Goal: Task Accomplishment & Management: Manage account settings

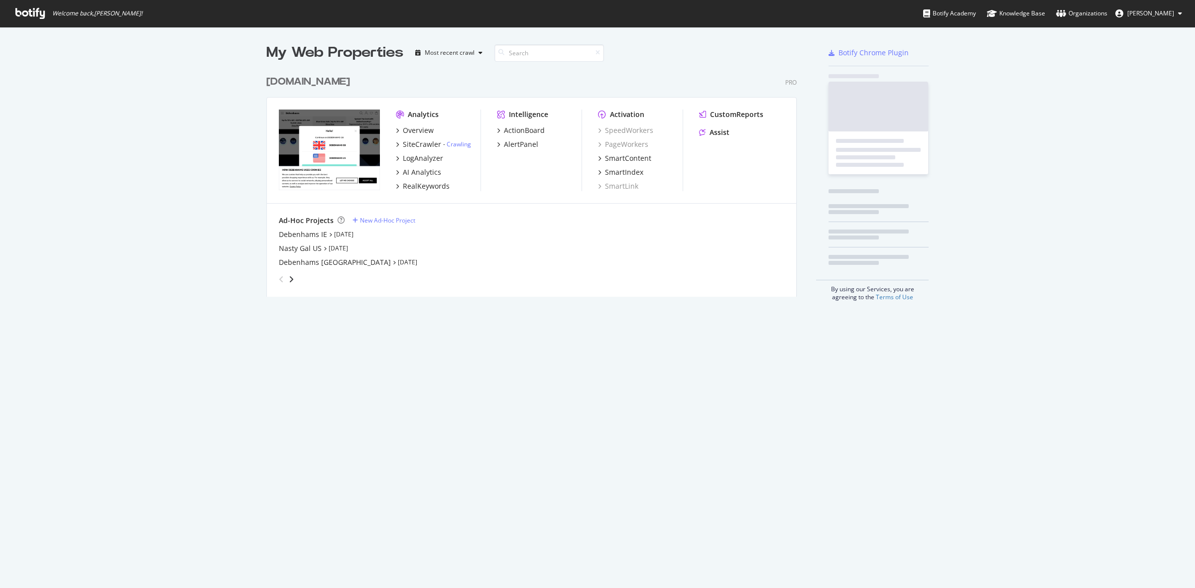
scroll to position [579, 1176]
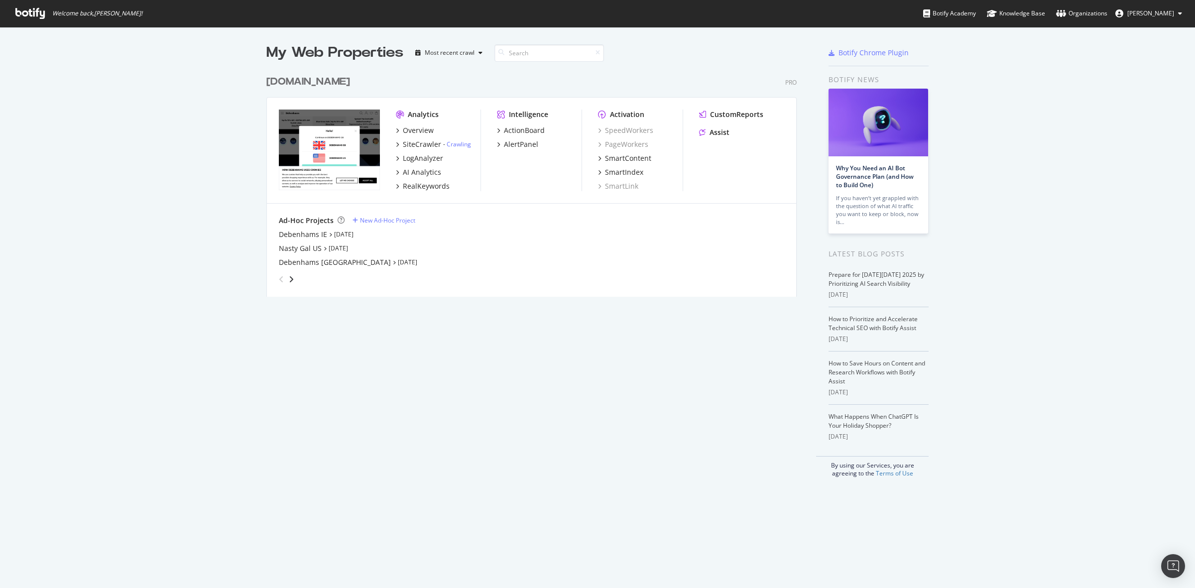
click at [310, 75] on div "[DOMAIN_NAME]" at bounding box center [308, 82] width 84 height 14
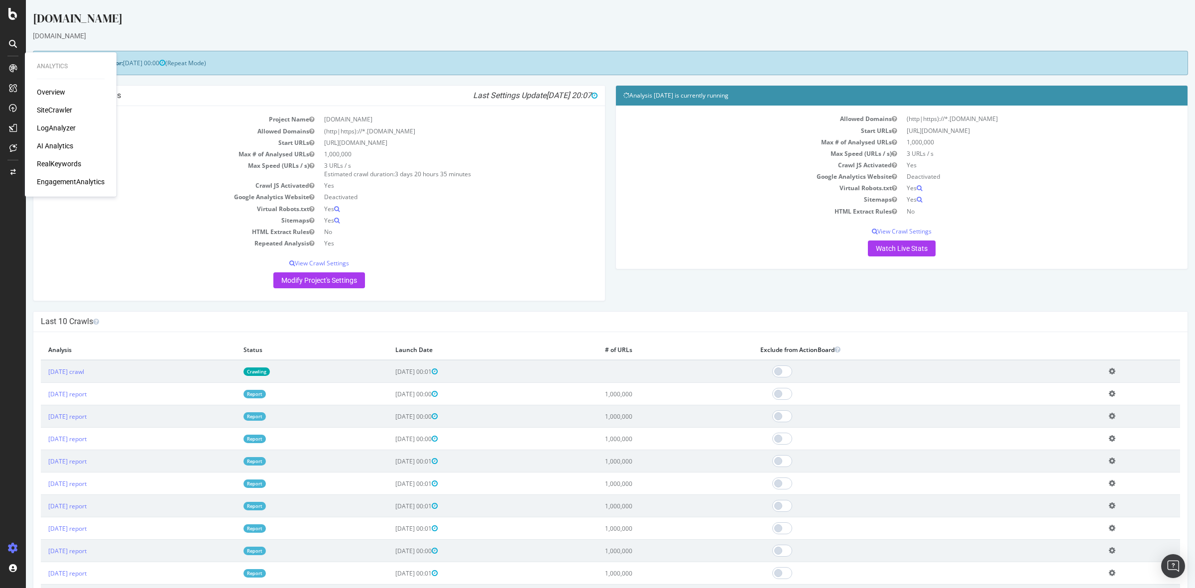
click at [52, 90] on div "Overview" at bounding box center [51, 92] width 28 height 10
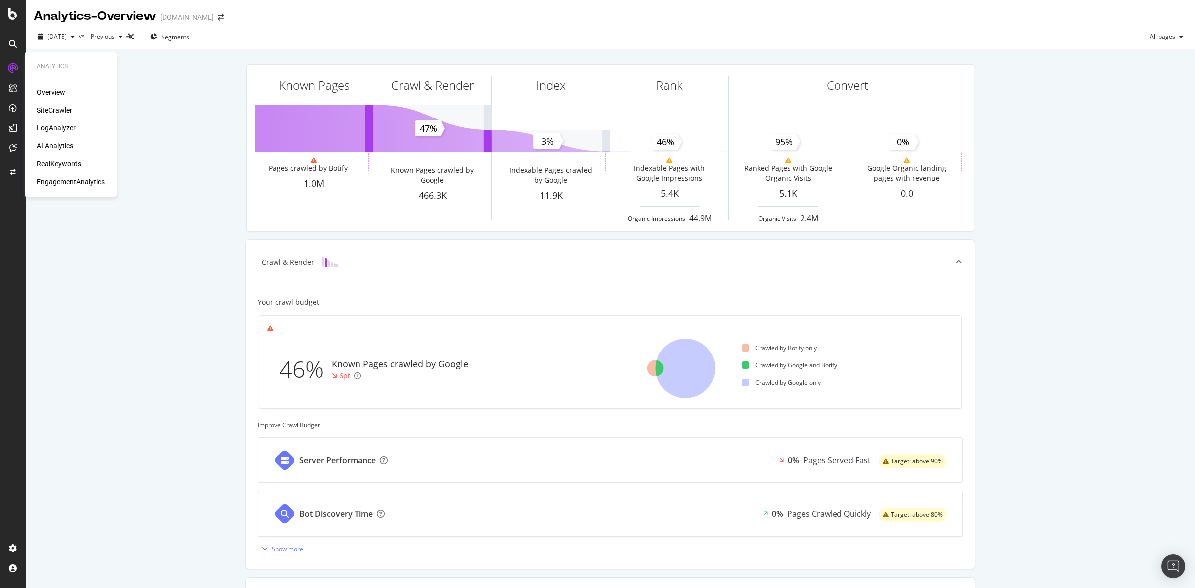
click at [55, 108] on div "SiteCrawler" at bounding box center [54, 110] width 35 height 10
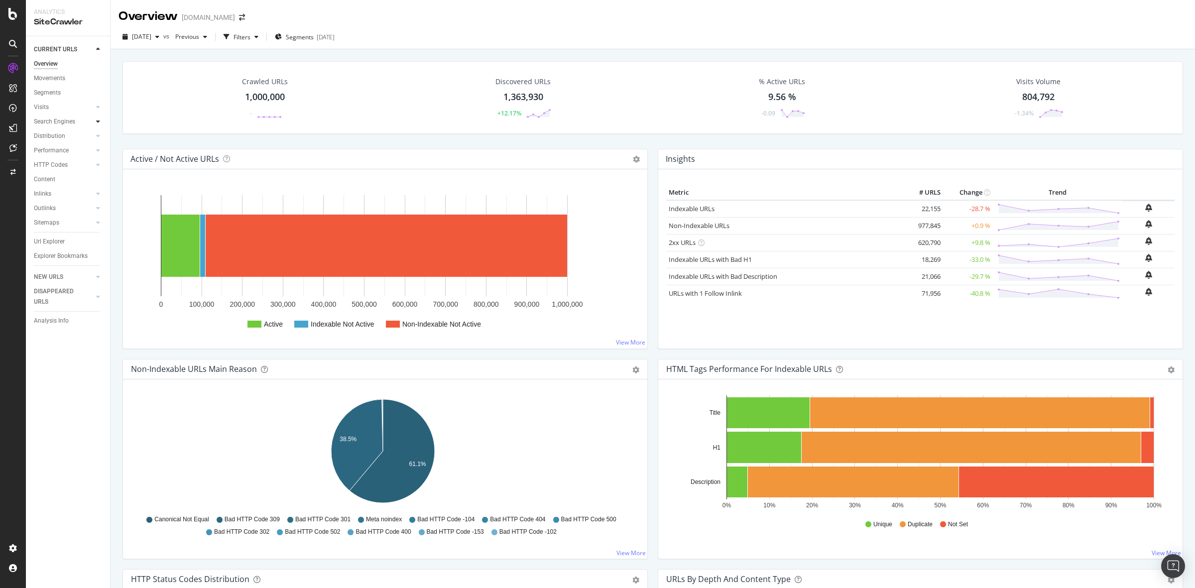
click at [93, 122] on div at bounding box center [98, 122] width 10 height 10
click at [95, 222] on div at bounding box center [98, 223] width 10 height 10
click at [96, 235] on icon at bounding box center [98, 237] width 4 height 6
click at [97, 255] on div at bounding box center [98, 251] width 10 height 10
click at [97, 267] on icon at bounding box center [98, 266] width 4 height 6
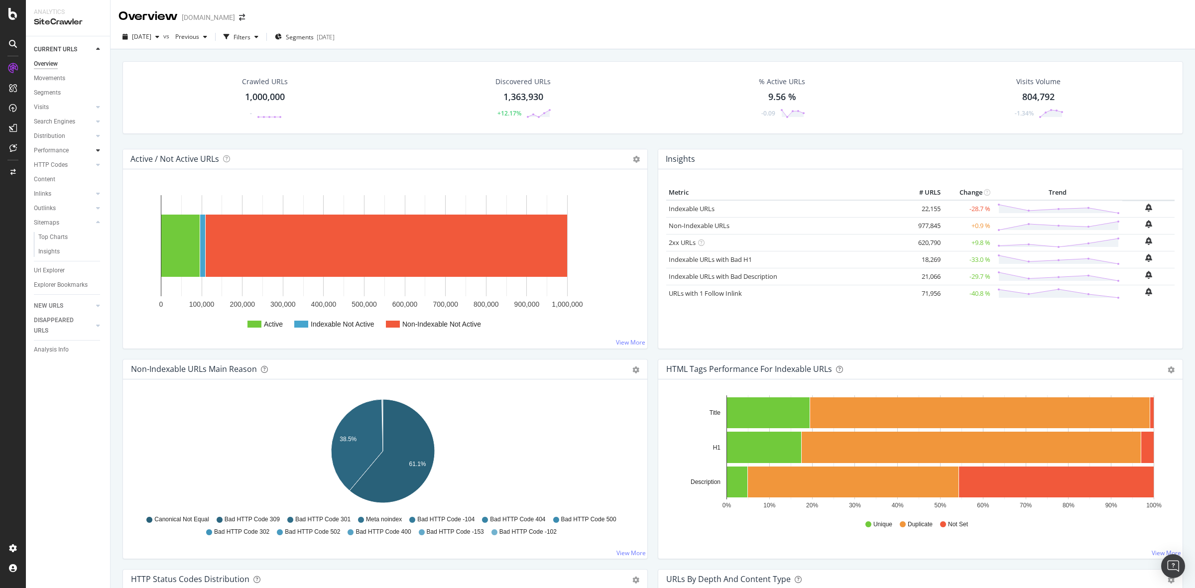
click at [97, 149] on icon at bounding box center [98, 150] width 4 height 6
click at [98, 132] on div at bounding box center [98, 136] width 10 height 10
click at [98, 117] on div at bounding box center [98, 122] width 10 height 10
click at [95, 102] on div "Visits" at bounding box center [72, 107] width 76 height 14
click at [95, 107] on div at bounding box center [98, 107] width 10 height 10
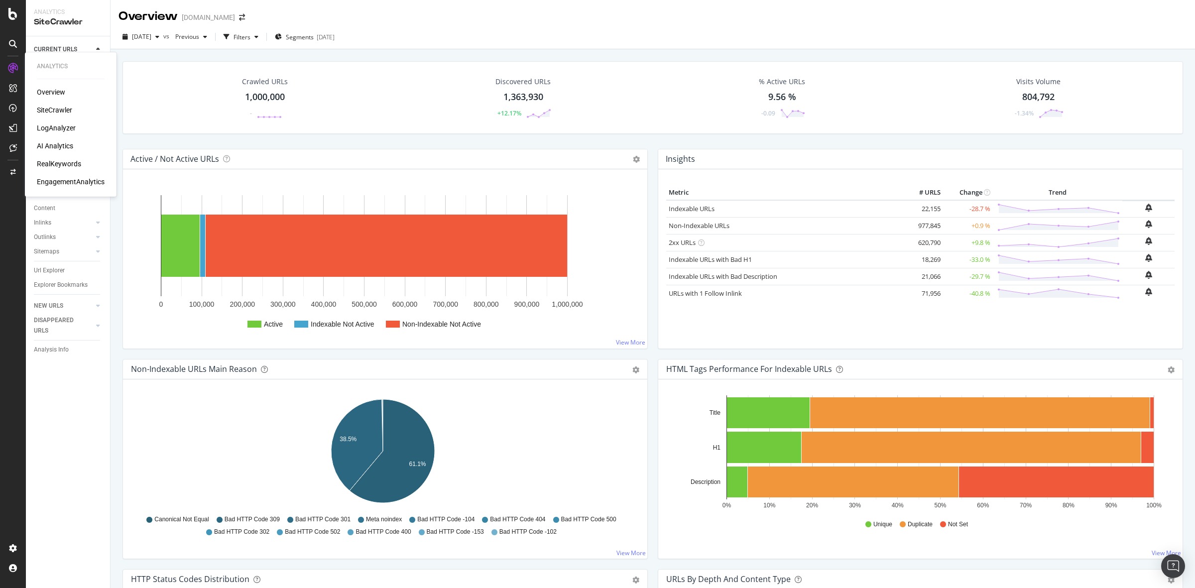
click at [58, 145] on div "AI Analytics" at bounding box center [55, 146] width 36 height 10
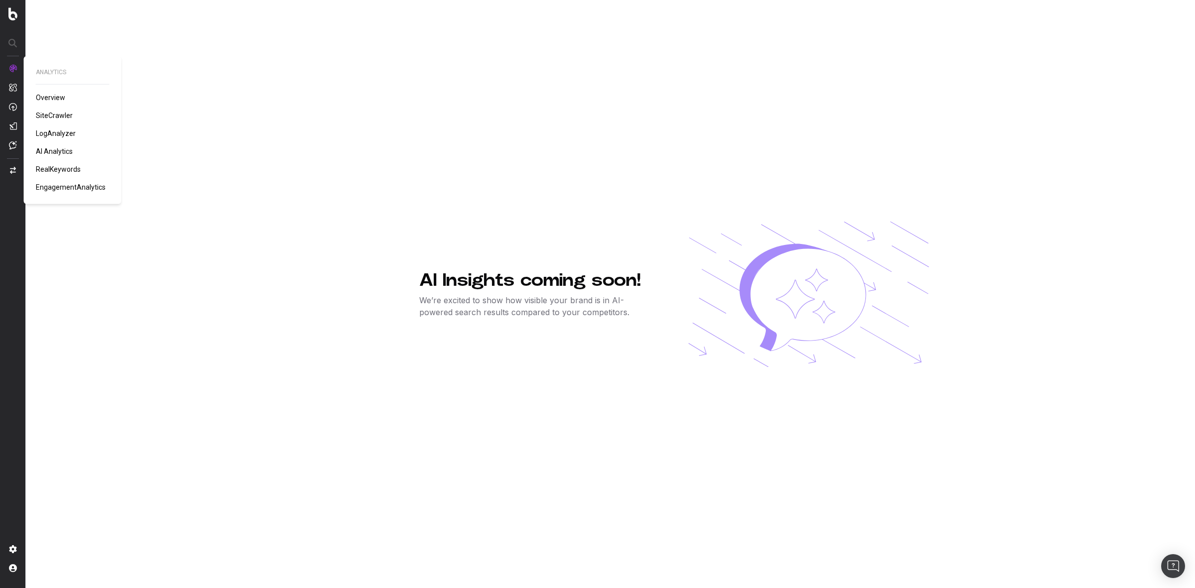
click at [48, 95] on span "Overview" at bounding box center [50, 98] width 29 height 8
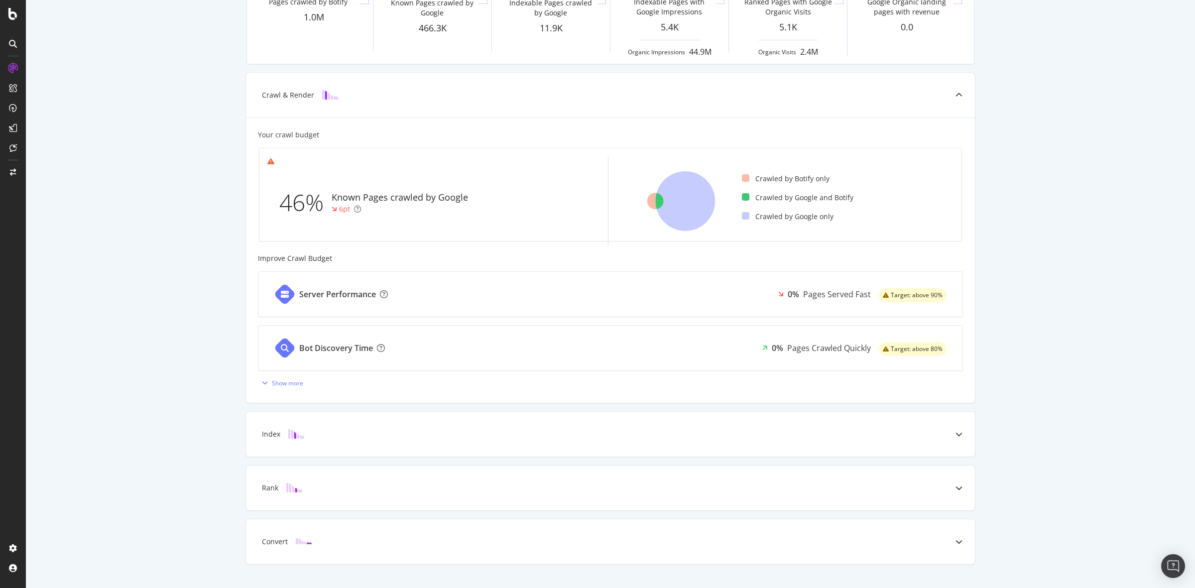
scroll to position [188, 0]
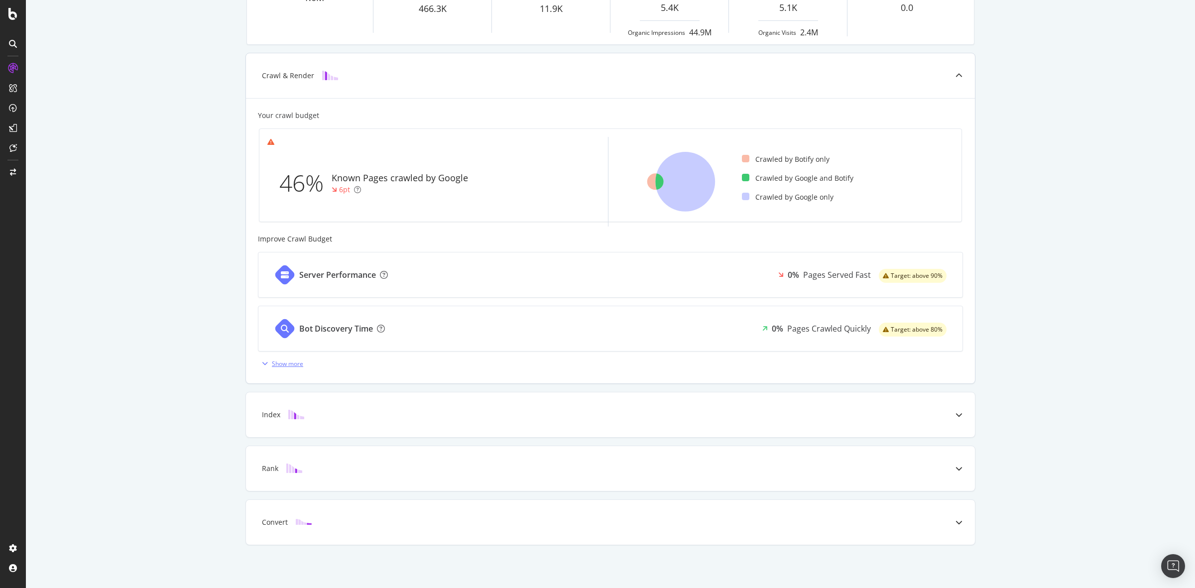
click at [296, 363] on div "Show more" at bounding box center [287, 364] width 31 height 8
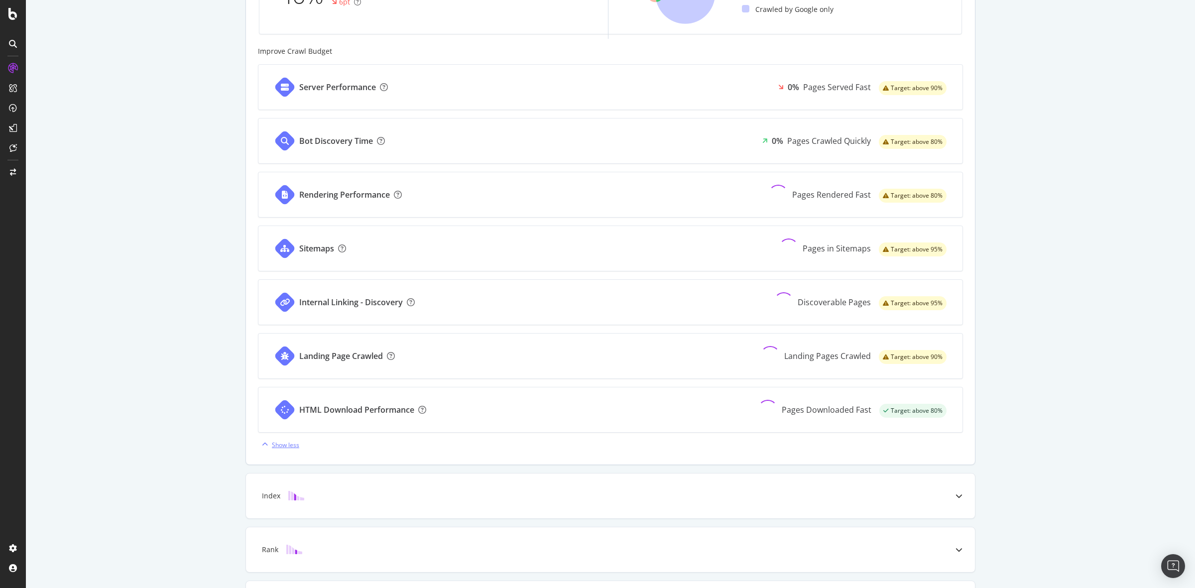
scroll to position [375, 0]
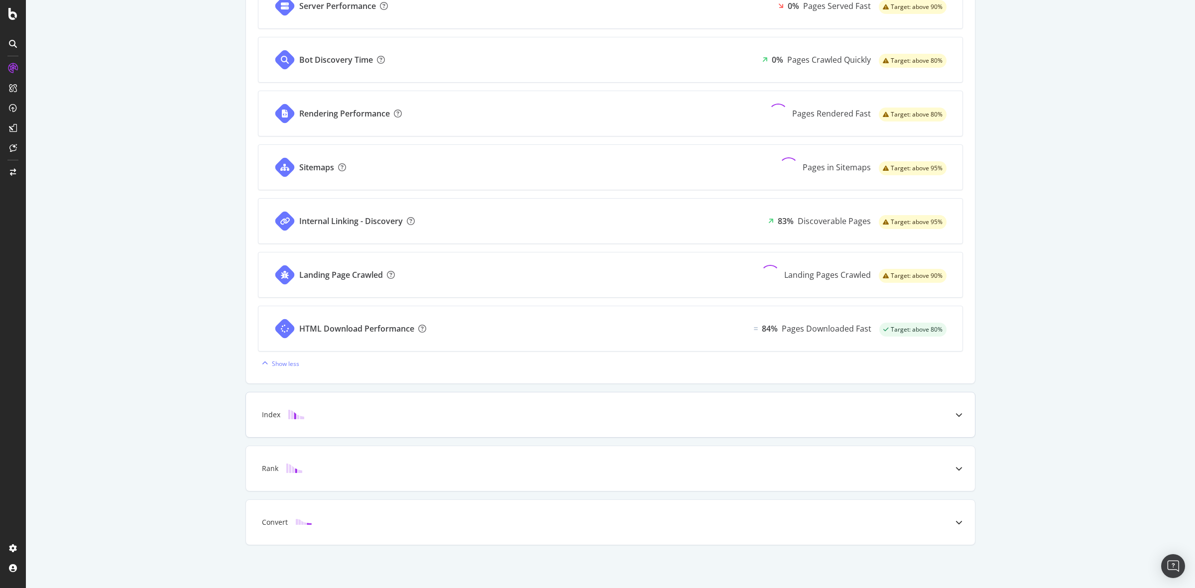
click at [389, 411] on div "Index" at bounding box center [595, 415] width 690 height 10
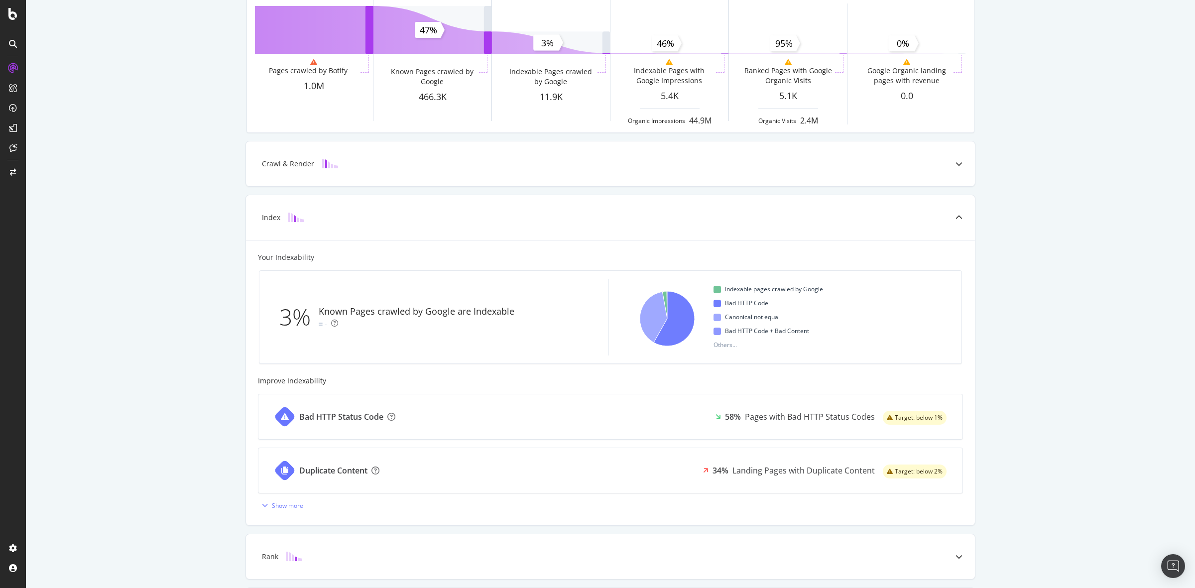
scroll to position [0, 0]
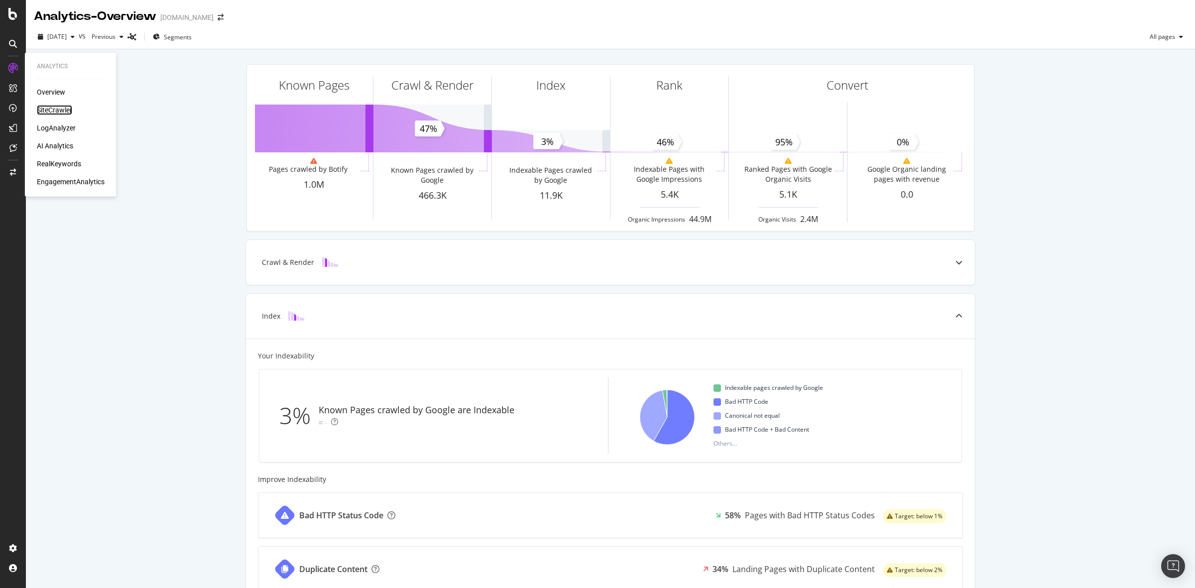
click at [54, 109] on div "SiteCrawler" at bounding box center [54, 110] width 35 height 10
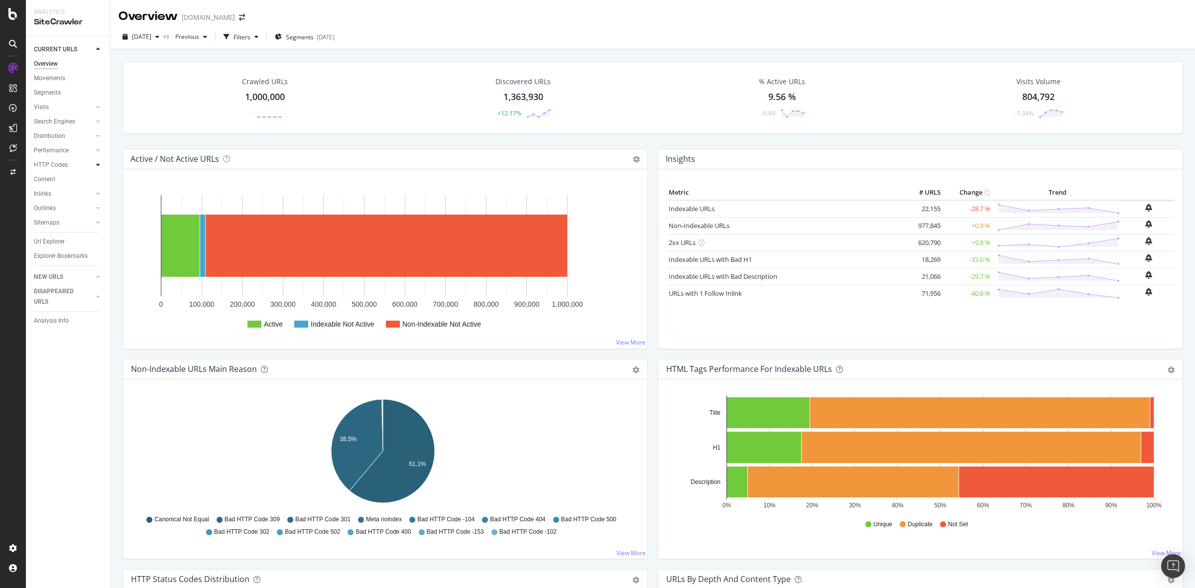
click at [101, 167] on div at bounding box center [98, 165] width 10 height 10
click at [98, 147] on icon at bounding box center [98, 150] width 4 height 6
click at [54, 521] on div "Crawl Manager" at bounding box center [90, 520] width 119 height 8
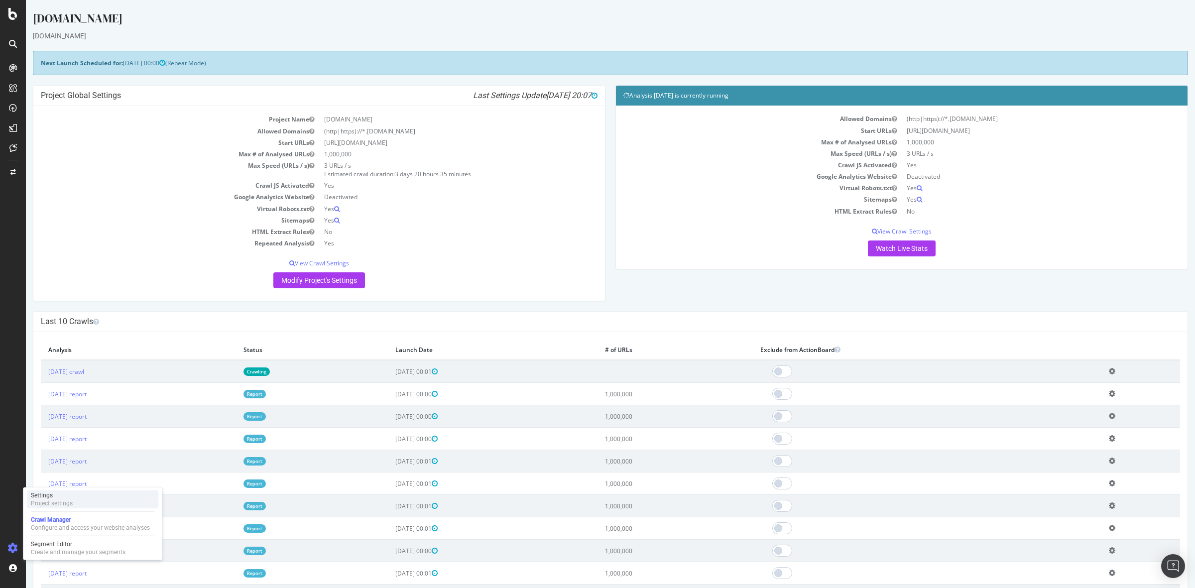
click at [66, 498] on div "Settings" at bounding box center [52, 495] width 42 height 8
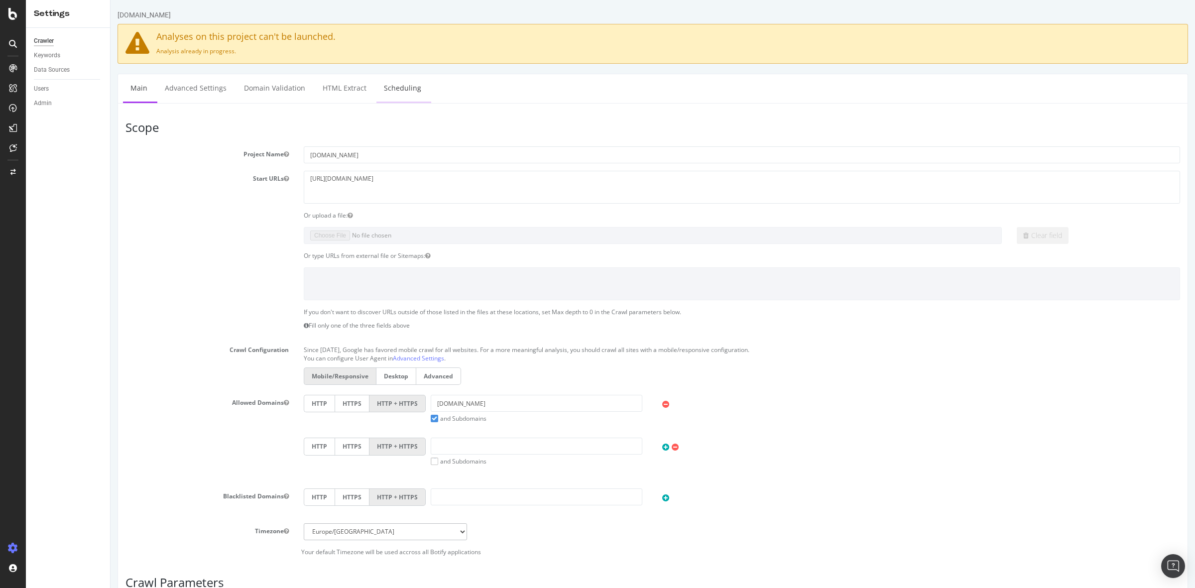
click at [399, 88] on link "Scheduling" at bounding box center [402, 87] width 52 height 27
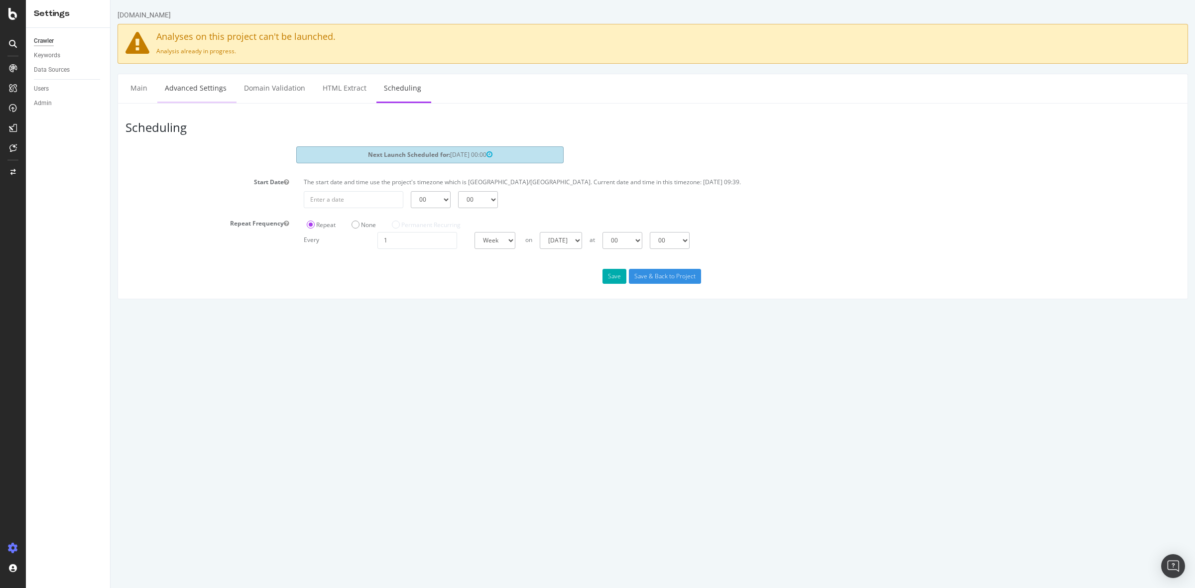
click at [224, 90] on link "Advanced Settings" at bounding box center [195, 87] width 77 height 27
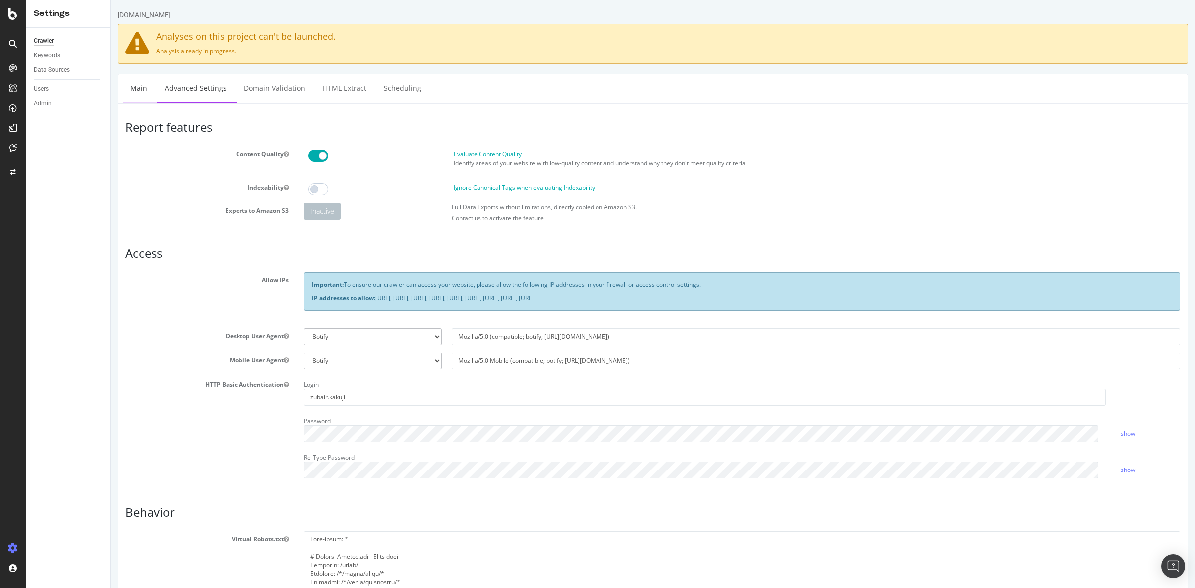
click at [152, 91] on link "Main" at bounding box center [139, 87] width 32 height 27
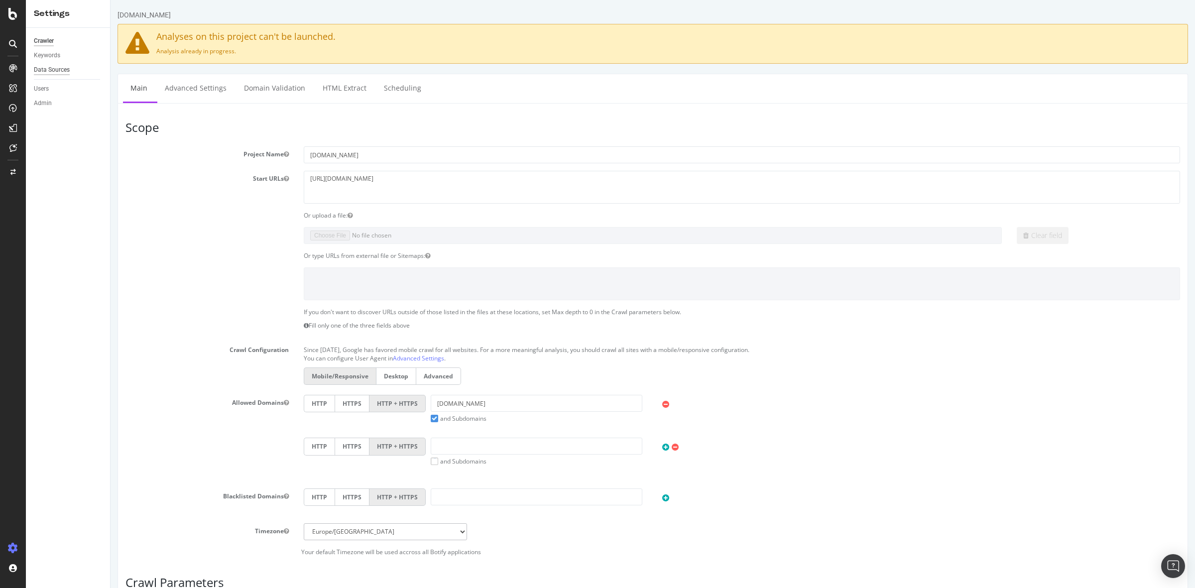
click at [63, 67] on div "Data Sources" at bounding box center [52, 70] width 36 height 10
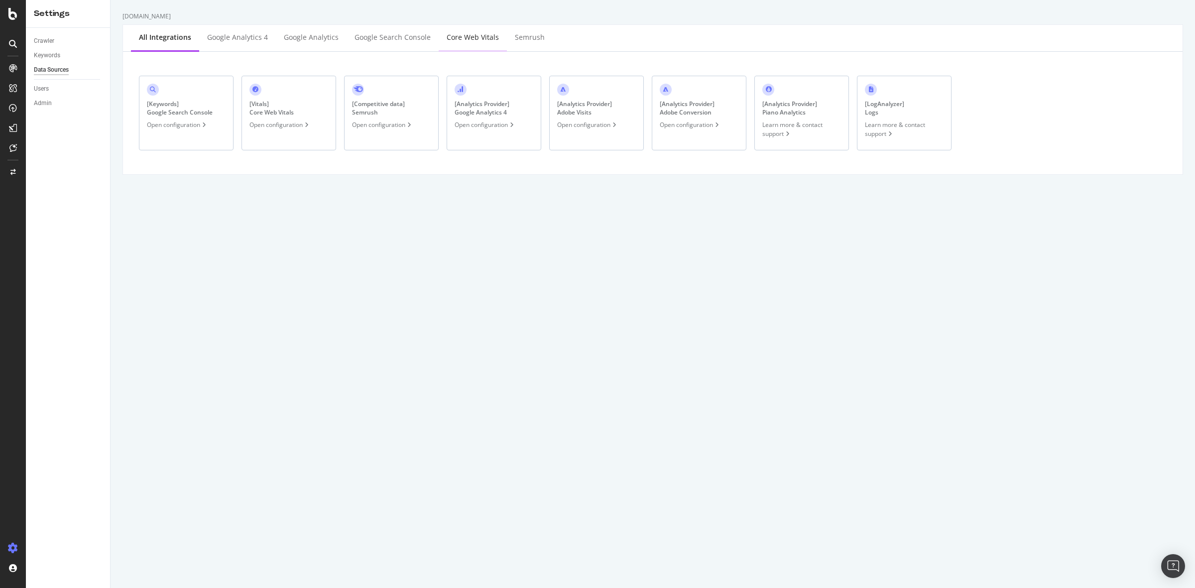
click at [452, 40] on div "Core Web Vitals" at bounding box center [473, 37] width 52 height 10
